Goal: Task Accomplishment & Management: Use online tool/utility

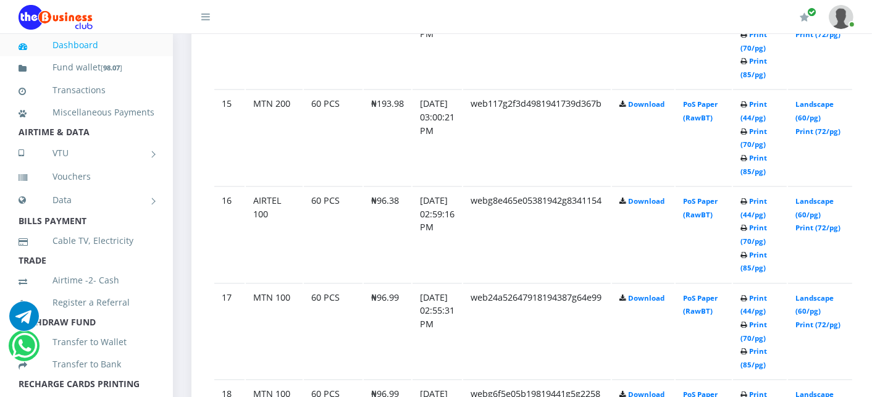
scroll to position [2139, 0]
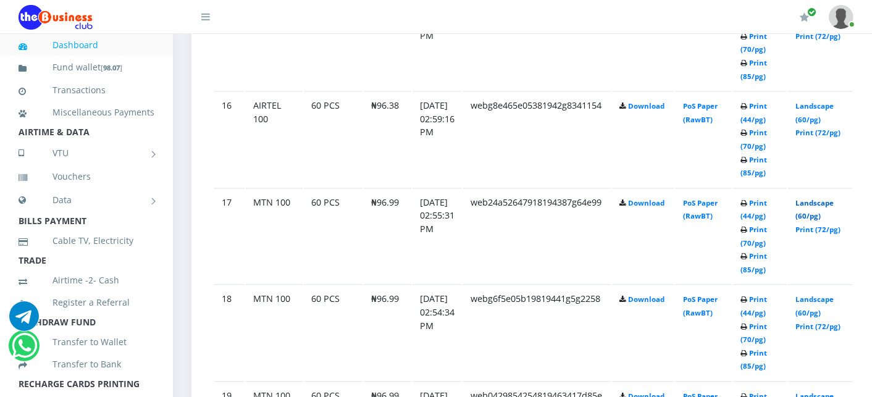
click at [816, 198] on link "Landscape (60/pg)" at bounding box center [814, 209] width 38 height 23
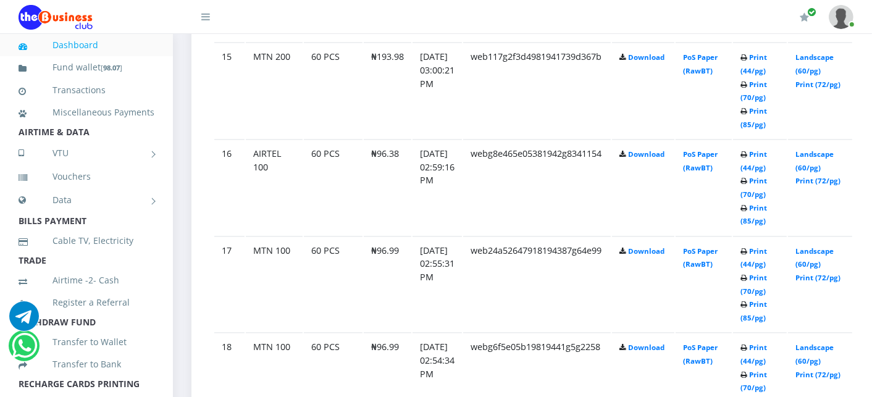
scroll to position [2139, 0]
